Goal: Complete application form

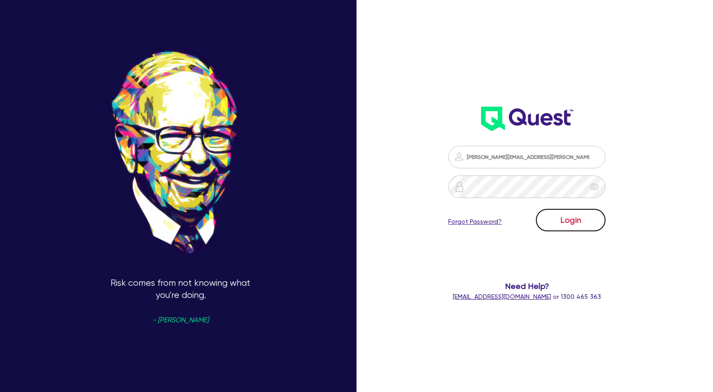
click at [583, 217] on button "Login" at bounding box center [571, 220] width 70 height 22
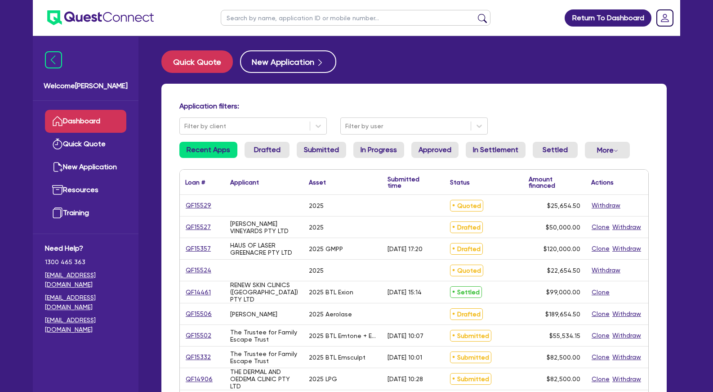
click at [290, 16] on input "text" at bounding box center [356, 18] width 270 height 16
type input "haus"
click at [475, 13] on button "submit" at bounding box center [482, 19] width 14 height 13
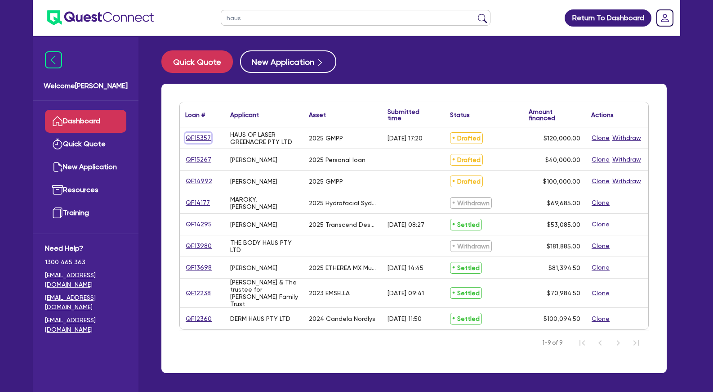
click at [199, 137] on link "QF15357" at bounding box center [198, 138] width 26 height 10
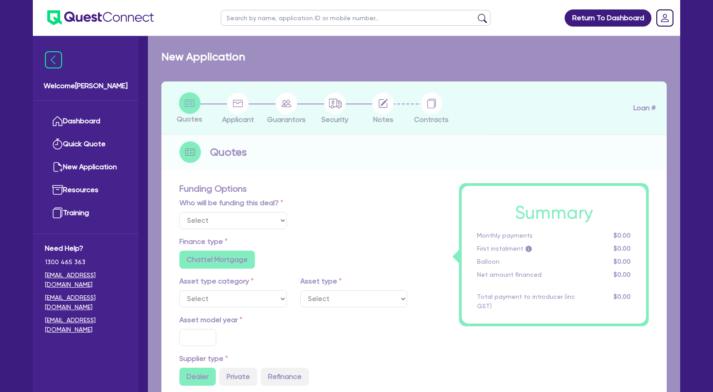
select select "Other"
select select "TERTIARY_ASSETS"
type input "2025"
type input "150,000"
type input "30,000"
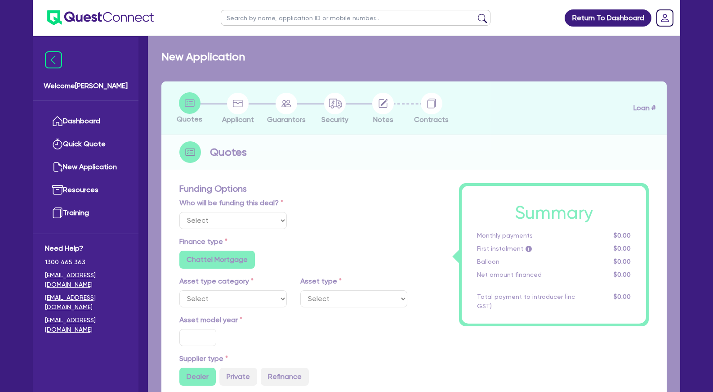
type input "5"
type input "6,000"
radio input "false"
type input "17.95"
radio input "false"
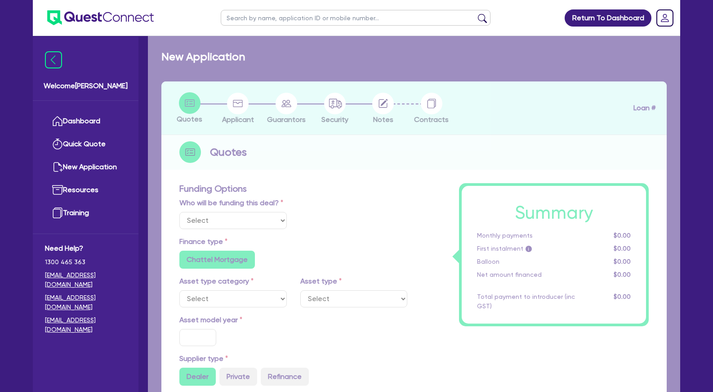
radio input "false"
select select "BEAUTY_EQUIPMENT"
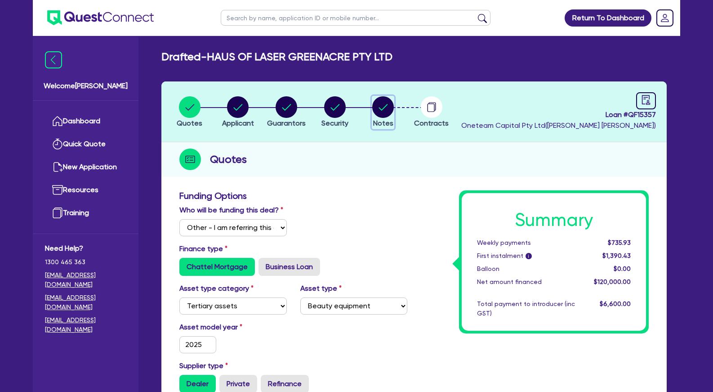
click at [378, 108] on circle "button" at bounding box center [383, 107] width 22 height 22
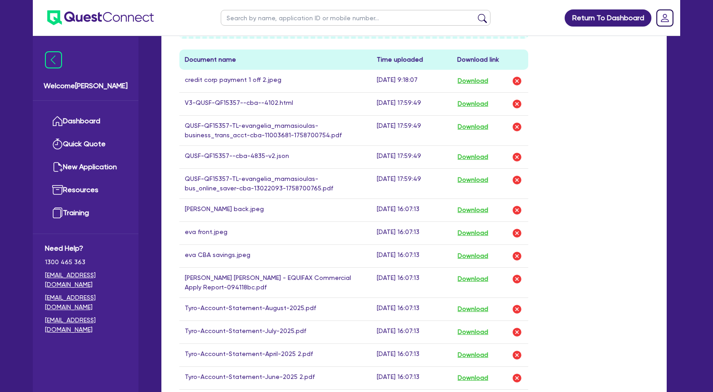
scroll to position [367, 0]
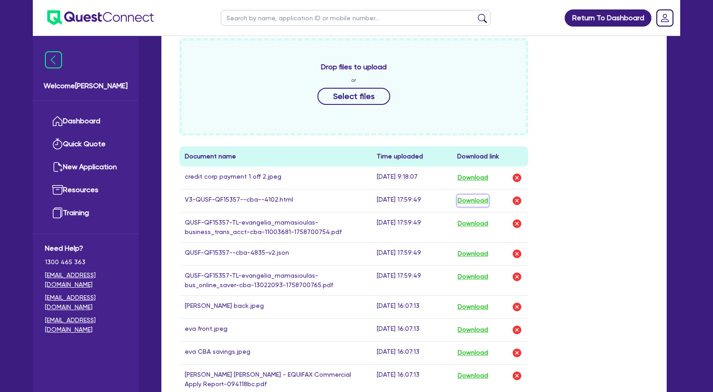
click at [471, 199] on button "Download" at bounding box center [472, 201] width 31 height 12
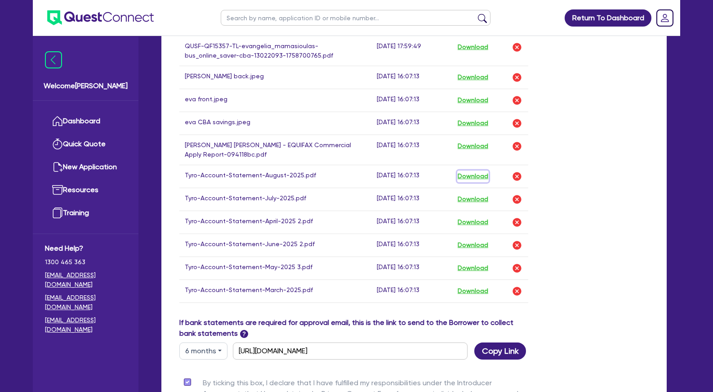
click at [475, 178] on button "Download" at bounding box center [472, 176] width 31 height 12
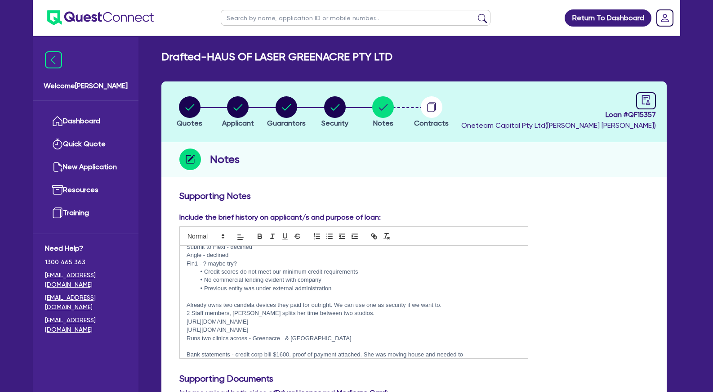
scroll to position [0, 0]
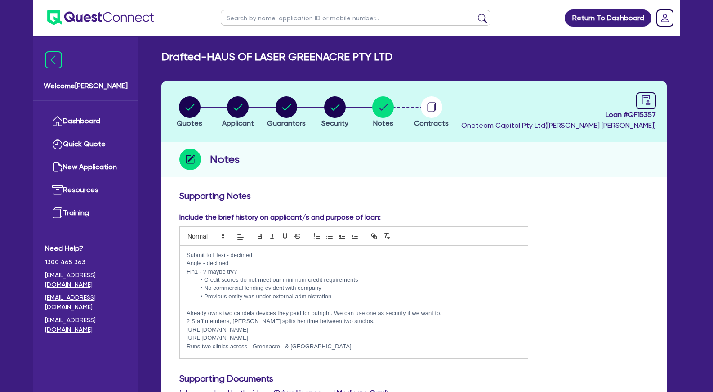
click at [272, 272] on p "Fin1 - ? maybe try?" at bounding box center [354, 271] width 334 height 8
click at [248, 111] on icon "button" at bounding box center [238, 107] width 22 height 22
select select "COMPANY"
select select "HEALTH_BEAUTY"
select select "HAIR_BEAUTY_SALONS"
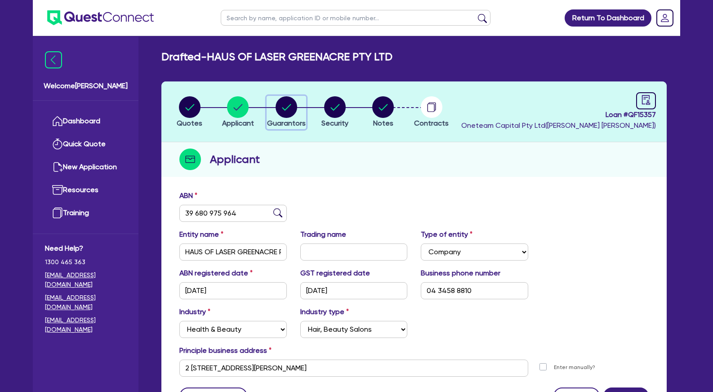
click at [294, 102] on circle "button" at bounding box center [287, 107] width 22 height 22
select select "MRS"
select select "[GEOGRAPHIC_DATA]"
select select "DE_FACTO"
select select "VEHICLE"
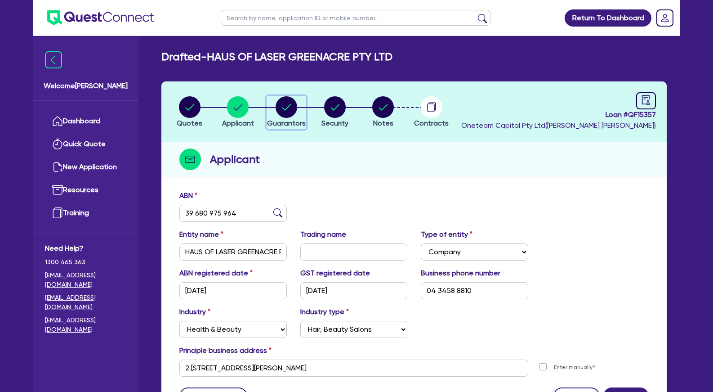
select select "CASH"
select select "HOUSEHOLD_PERSONAL"
select select "OTHER"
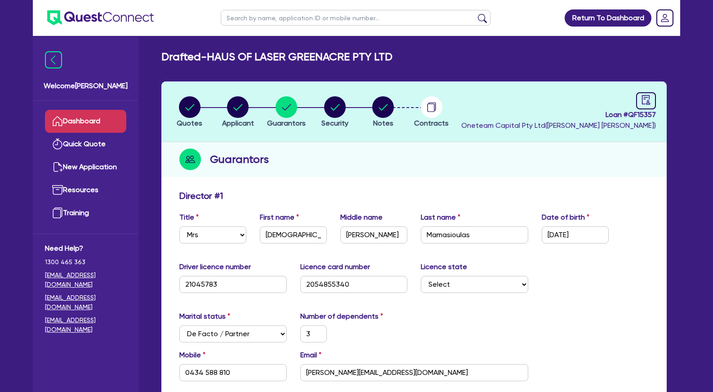
click at [96, 116] on link "Dashboard" at bounding box center [85, 121] width 81 height 23
